Goal: Communication & Community: Answer question/provide support

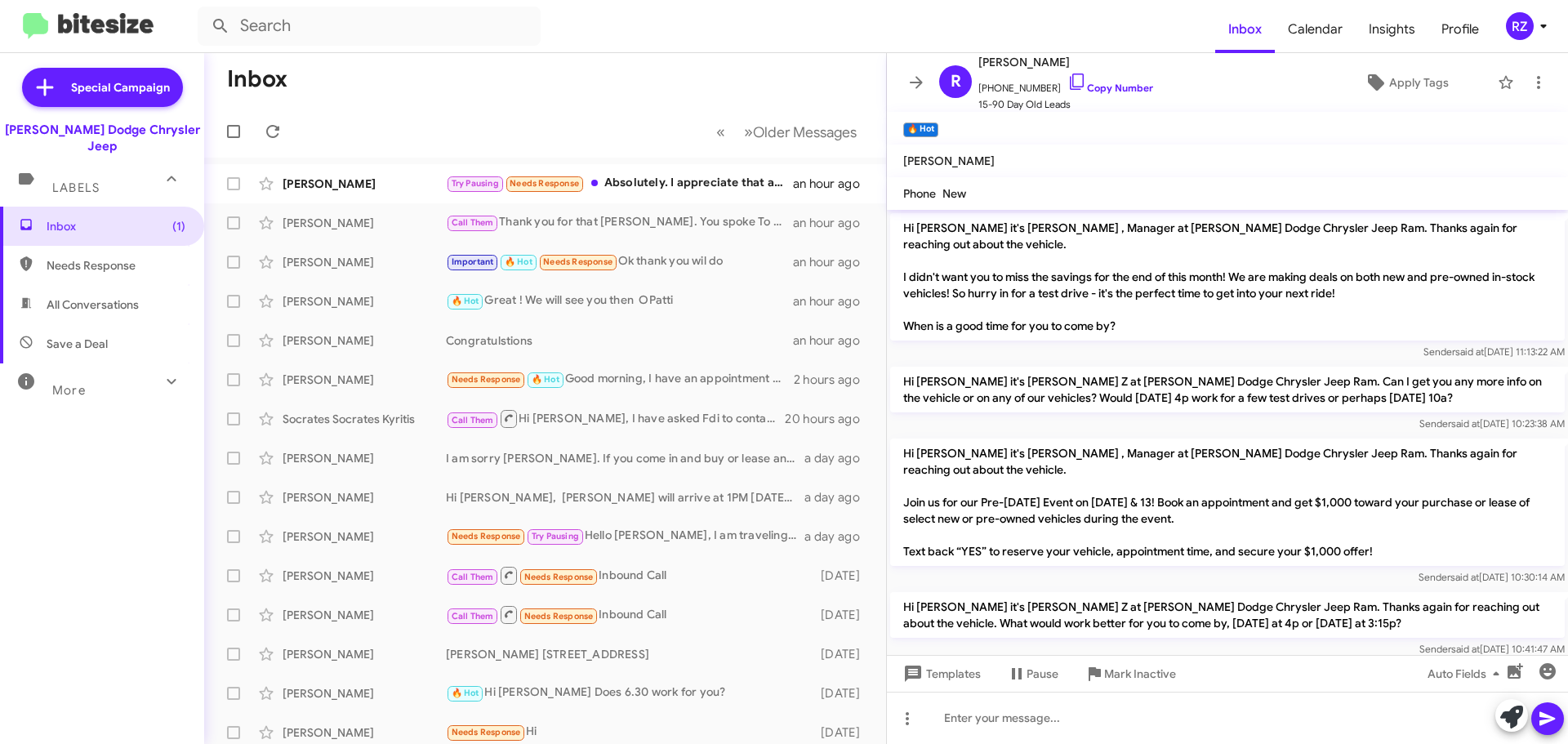
scroll to position [109, 0]
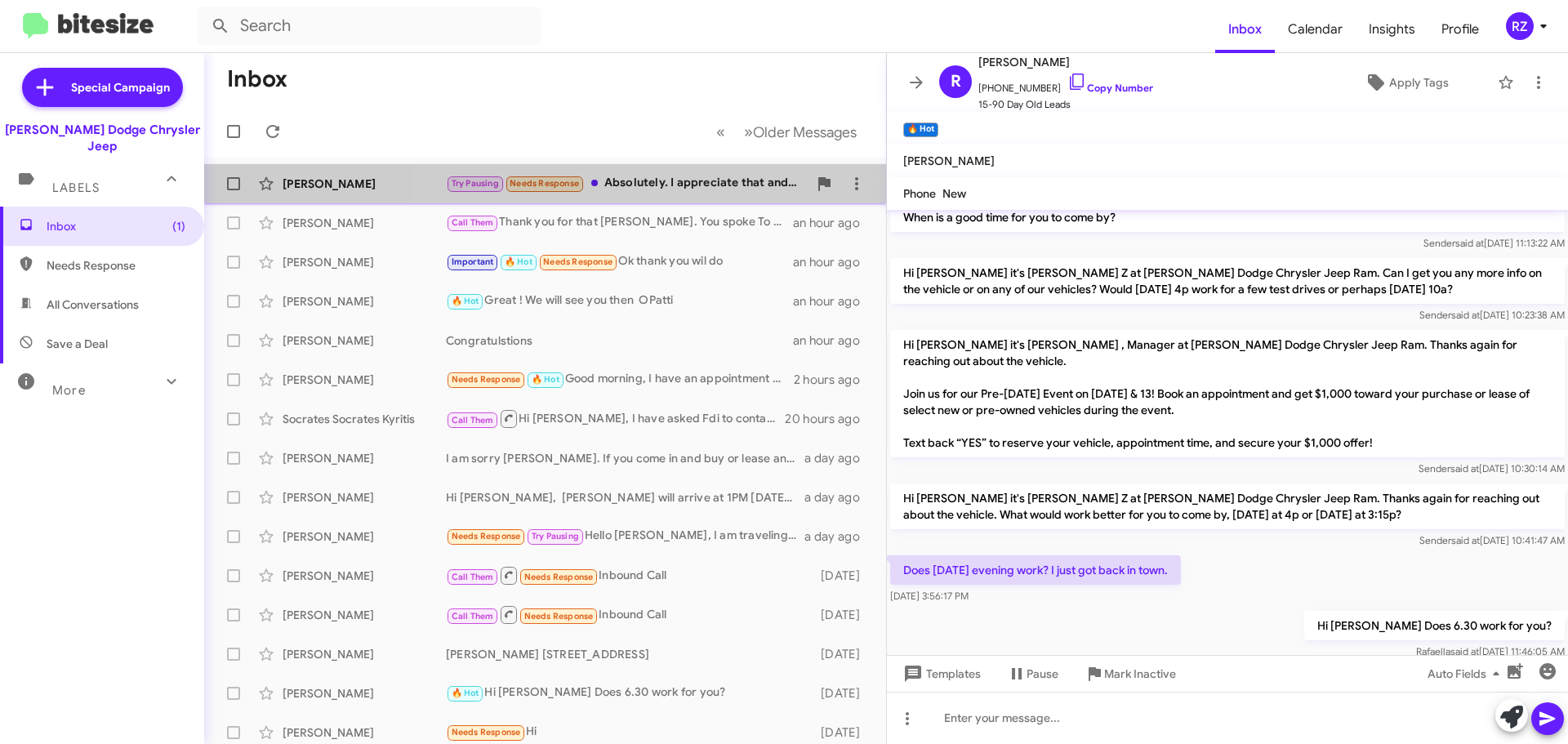
click at [698, 190] on div "Try Pausing Needs Response Absolutely. I appreciate that and will work with you…" at bounding box center [626, 183] width 362 height 19
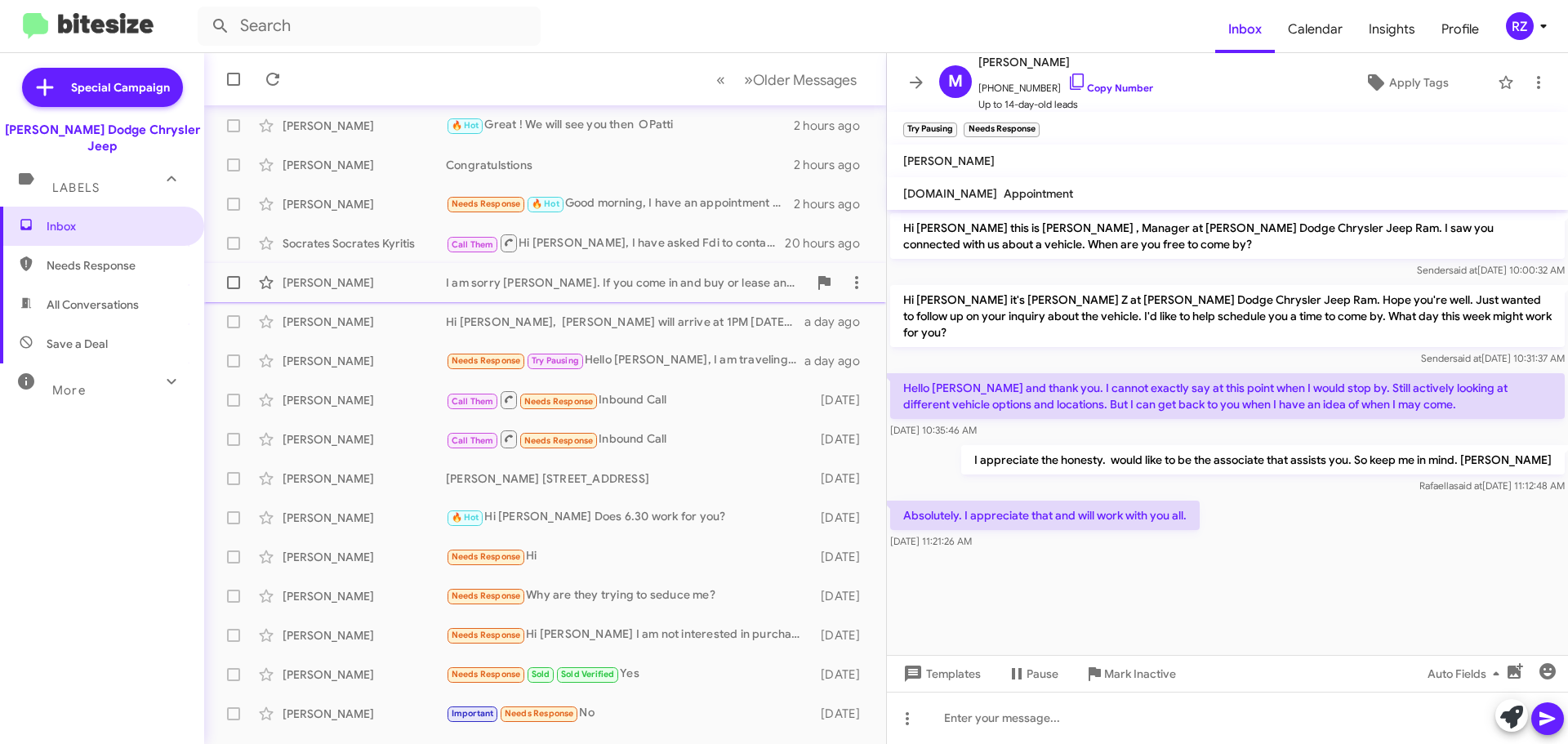
scroll to position [204, 0]
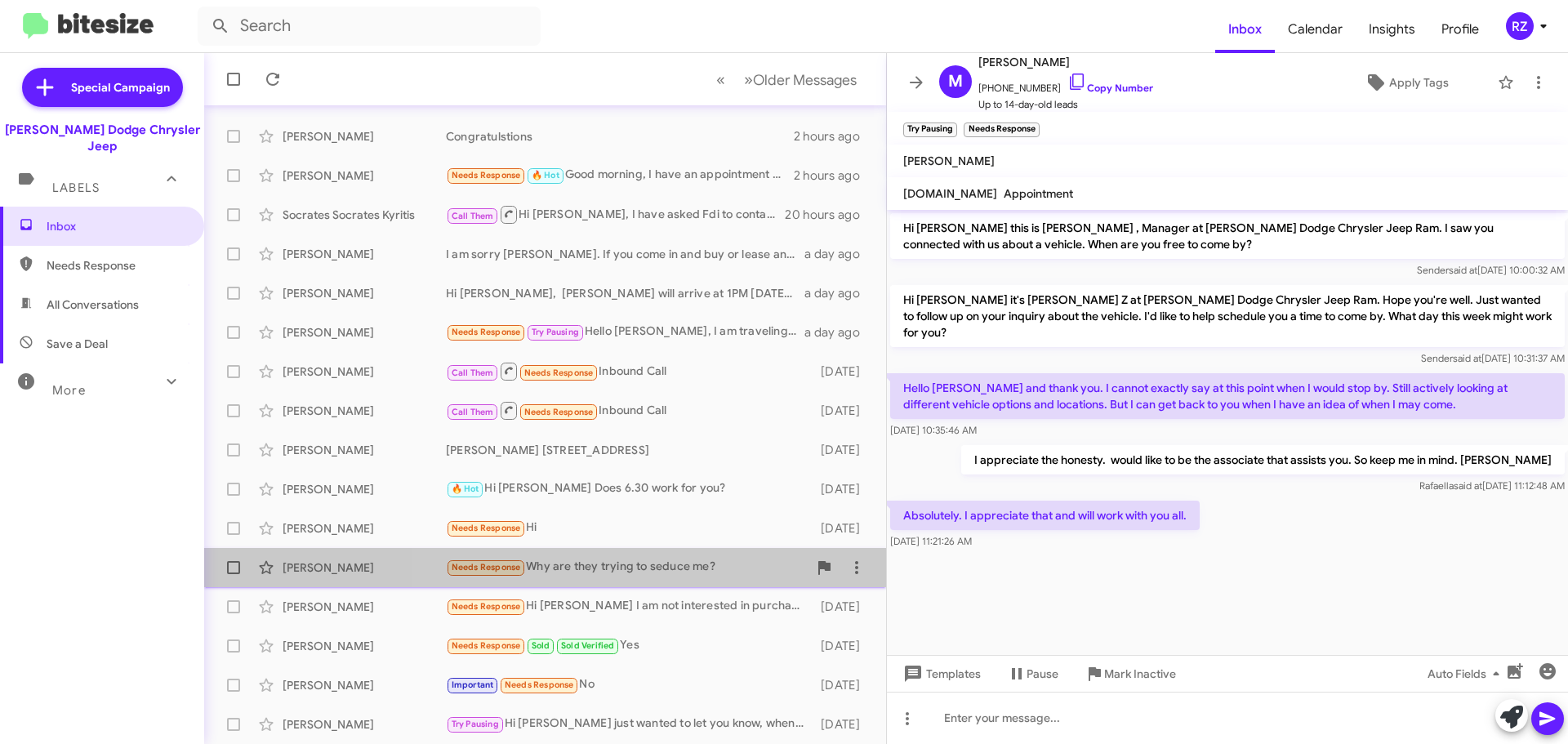
click at [738, 566] on div "Needs Response Why are they trying to seduce me?" at bounding box center [626, 567] width 362 height 19
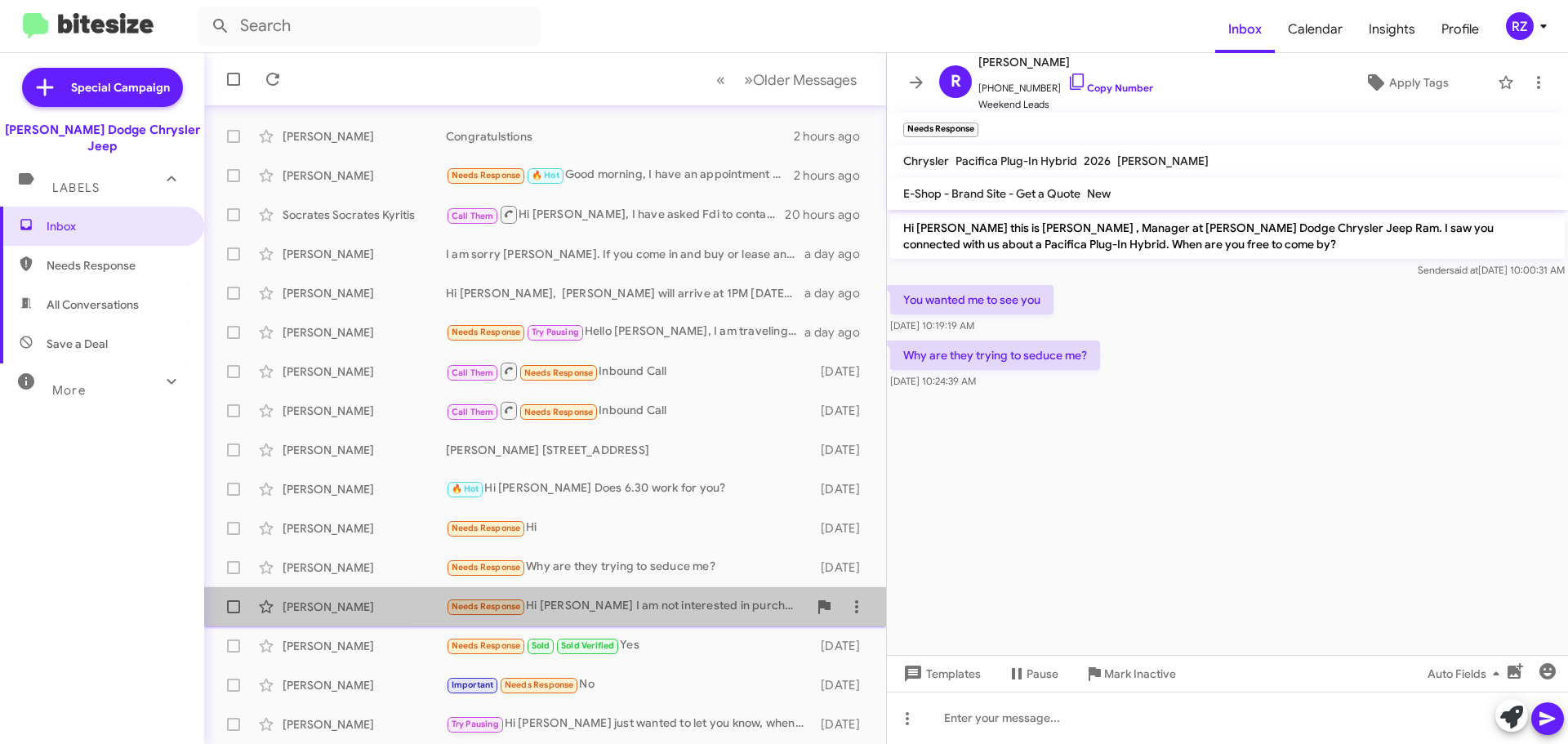
click at [687, 603] on div "Needs Response Hi [PERSON_NAME] I am not interested in purchasing a vehicle. I'…" at bounding box center [626, 605] width 362 height 19
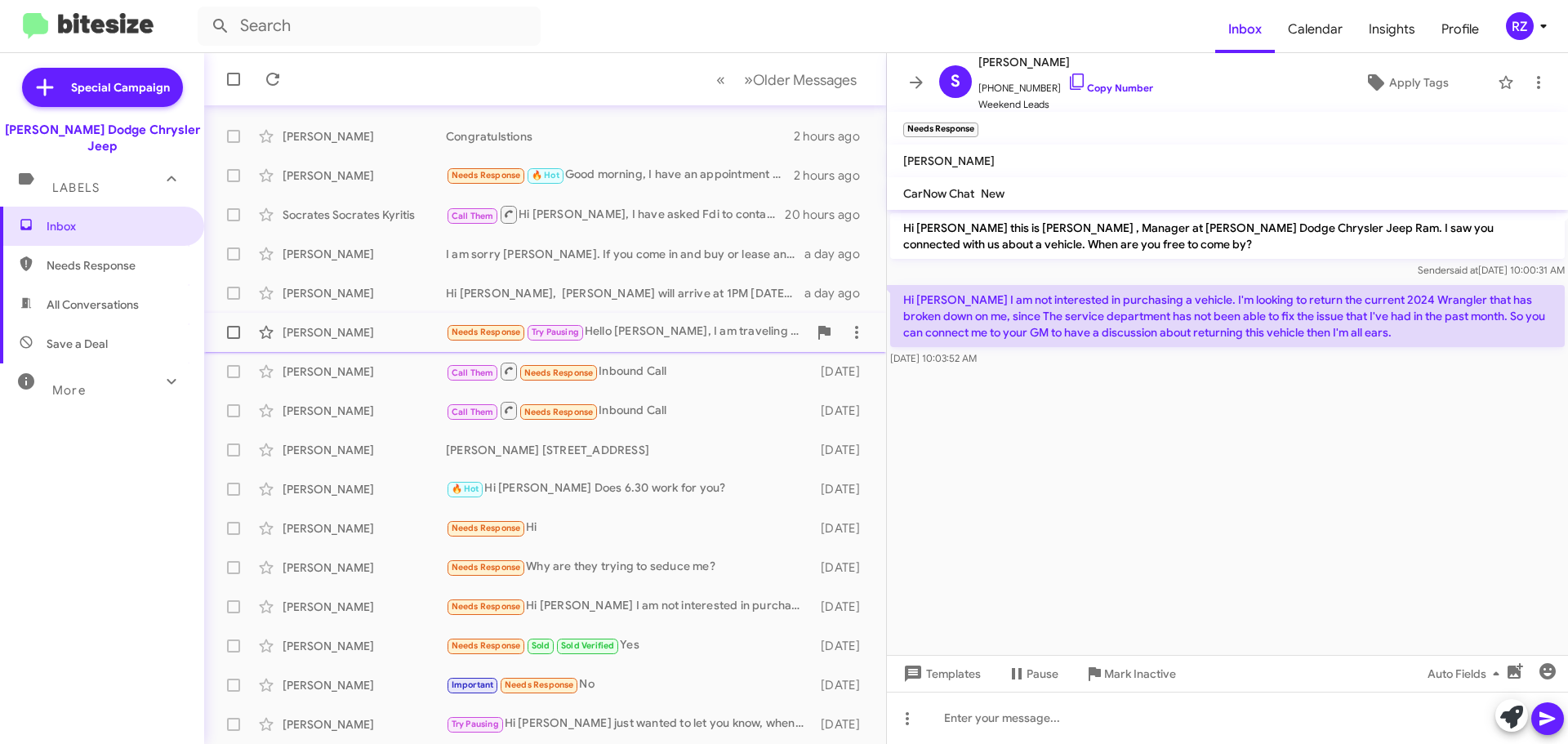
click at [674, 331] on div "Needs Response Try Pausing Hello [PERSON_NAME], I am traveling this week. Maybe…" at bounding box center [626, 331] width 362 height 19
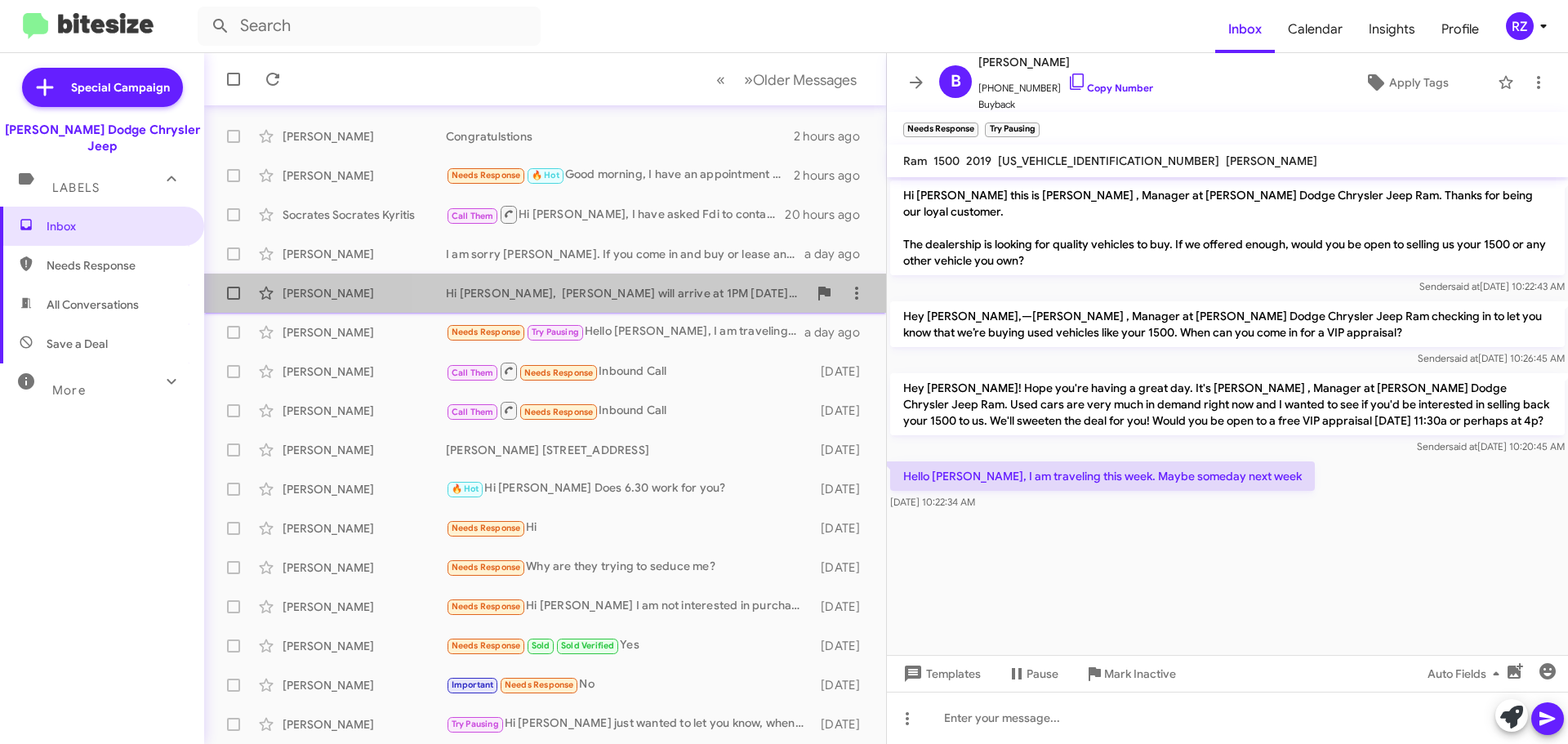
click at [651, 295] on div "Hi [PERSON_NAME], [PERSON_NAME] will arrive at 1PM [DATE]. Let me ask you a que…" at bounding box center [626, 293] width 362 height 16
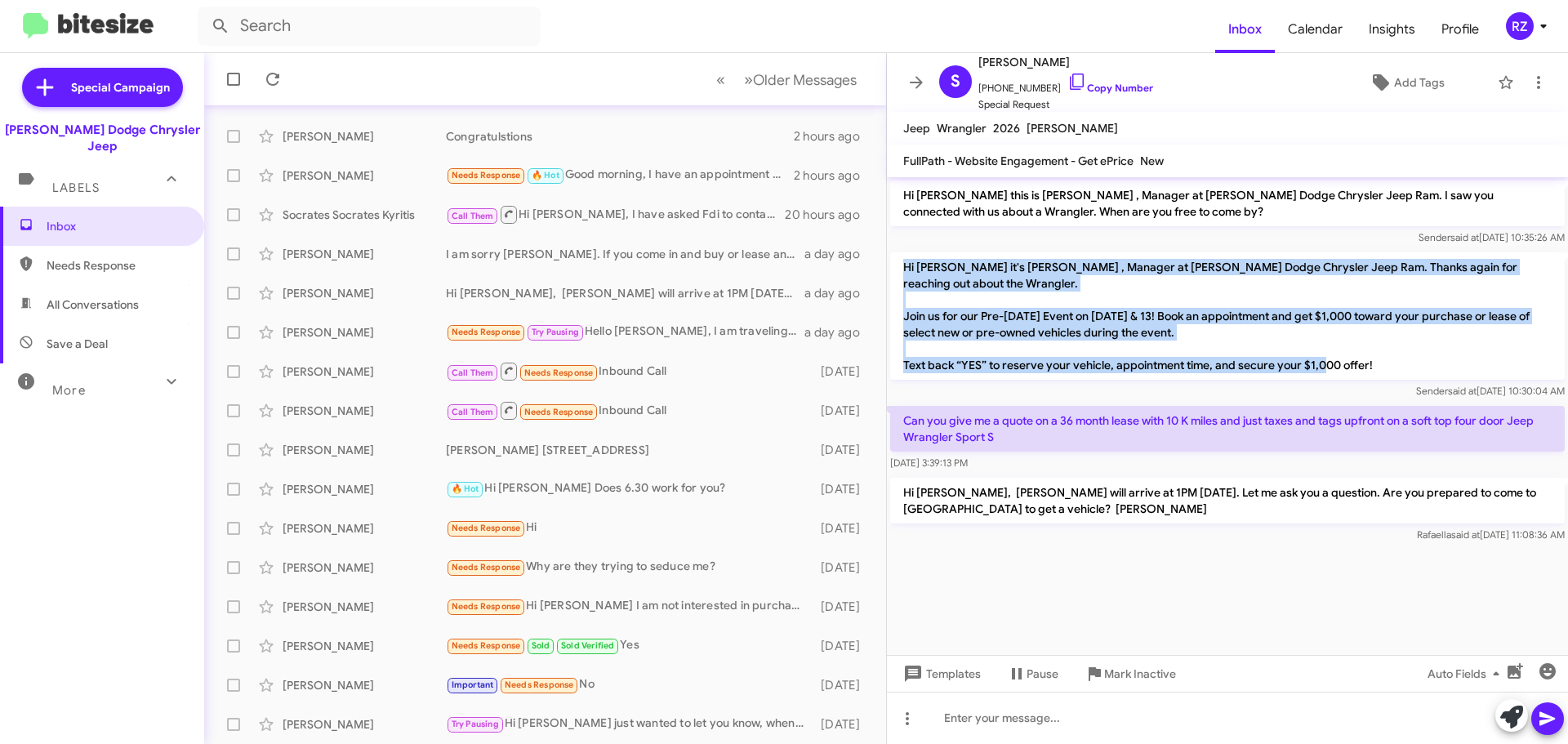
drag, startPoint x: 1375, startPoint y: 345, endPoint x: 891, endPoint y: 262, distance: 491.1
click at [891, 262] on p "Hi [PERSON_NAME] it's [PERSON_NAME] , Manager at [PERSON_NAME] Dodge Chrysler J…" at bounding box center [1228, 316] width 675 height 128
copy p "Hi [PERSON_NAME] it's [PERSON_NAME] , Manager at [PERSON_NAME] Dodge Chrysler J…"
